Goal: Submit feedback/report problem

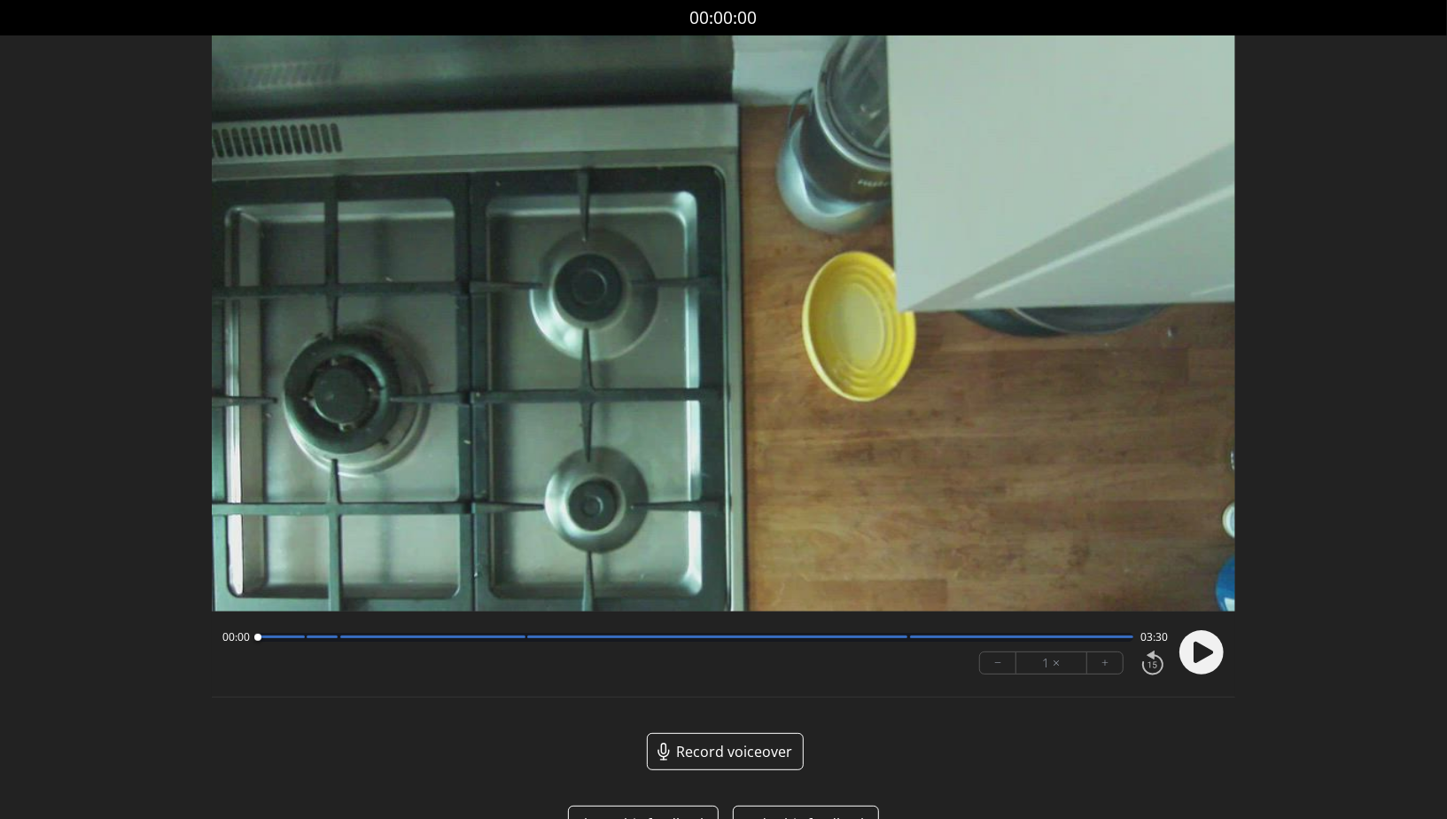
click at [1190, 662] on circle at bounding box center [1202, 652] width 44 height 44
click at [299, 638] on div at bounding box center [281, 637] width 48 height 3
click at [333, 638] on div at bounding box center [322, 637] width 31 height 3
click at [522, 640] on div at bounding box center [695, 637] width 877 height 9
click at [907, 641] on div at bounding box center [695, 637] width 877 height 9
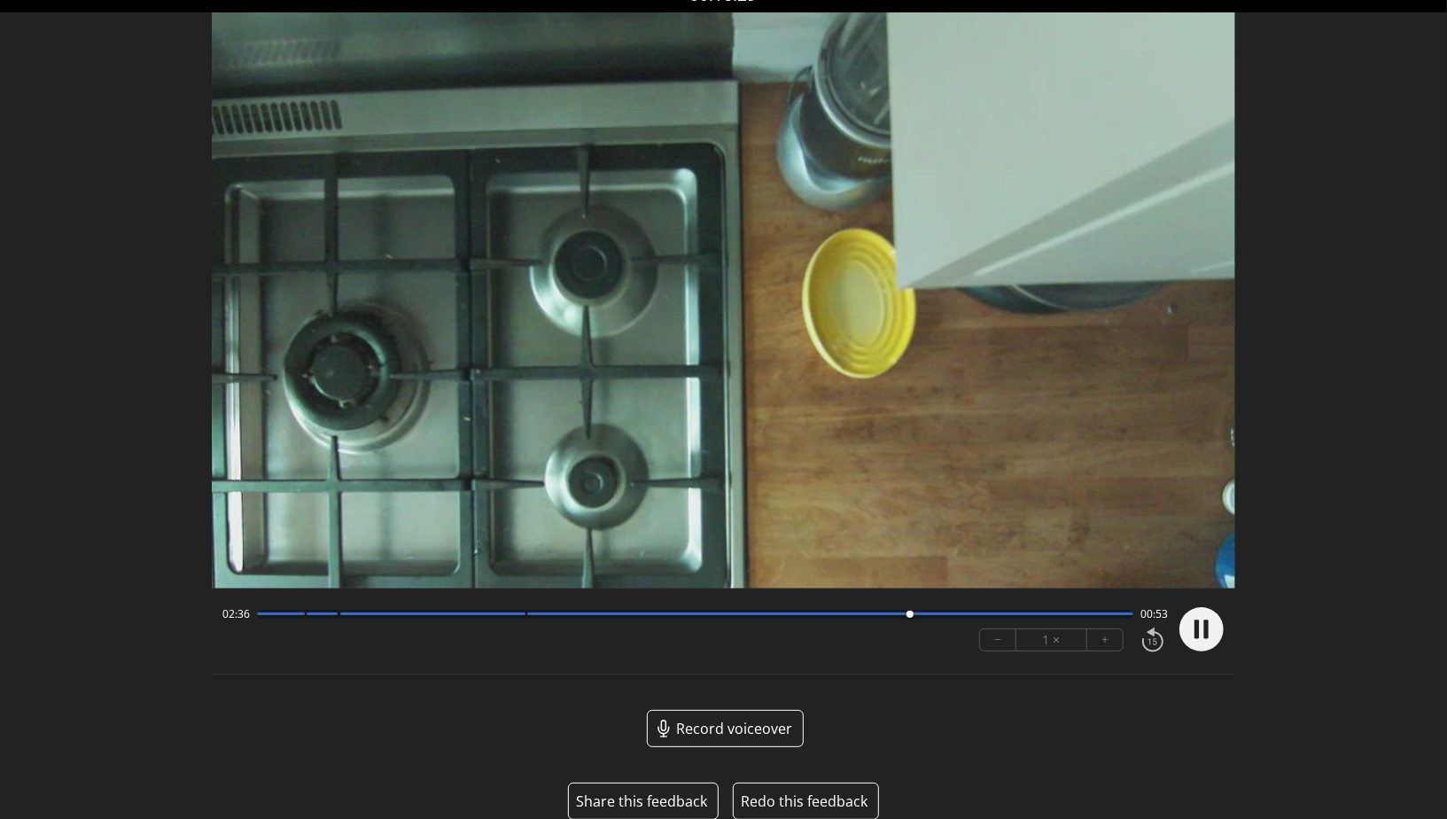
scroll to position [50, 0]
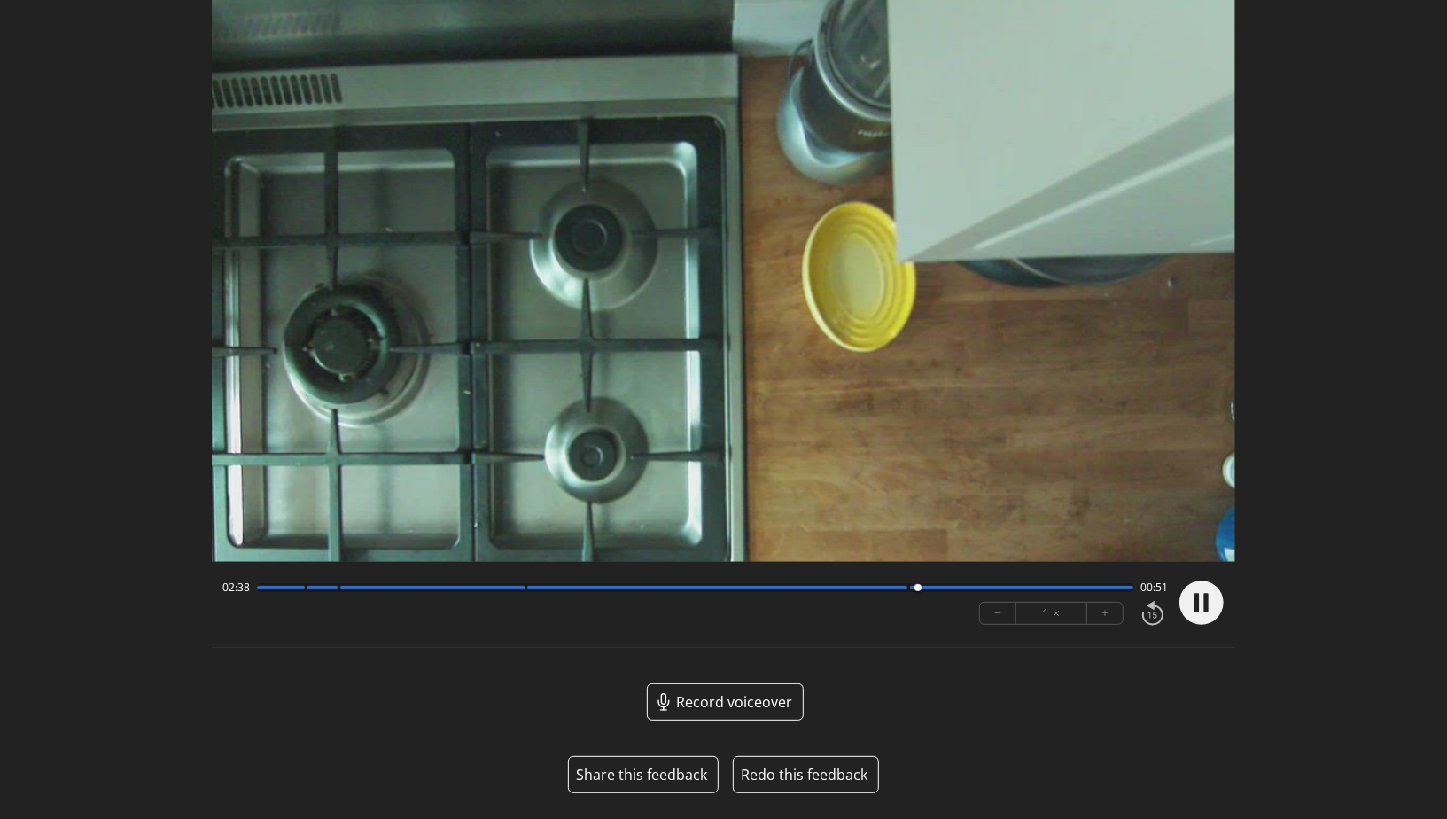
click at [673, 776] on button "Share this feedback" at bounding box center [641, 774] width 131 height 21
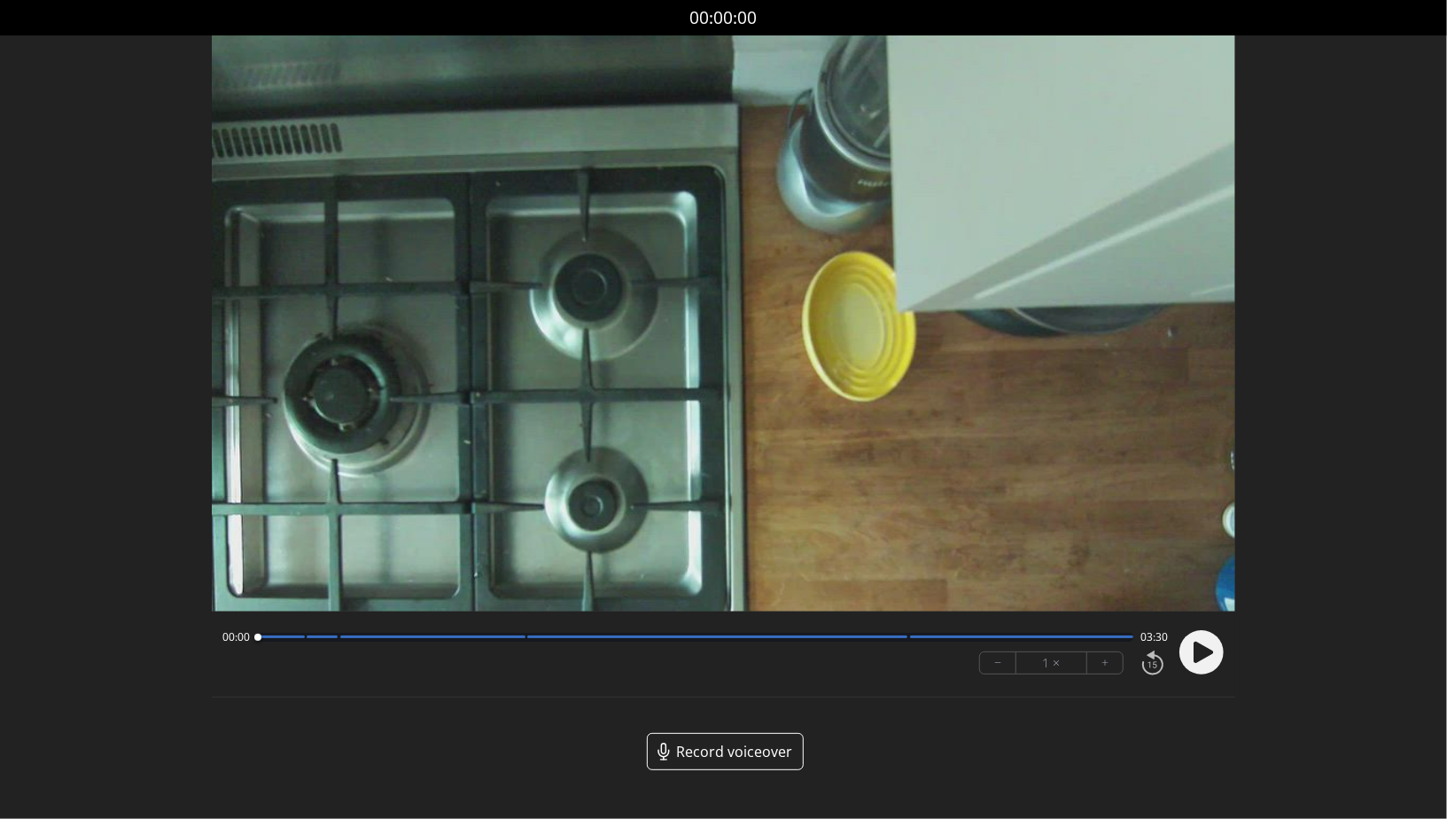
click at [1213, 669] on circle at bounding box center [1202, 652] width 44 height 44
click at [1190, 675] on icon at bounding box center [1202, 652] width 46 height 46
